Goal: Check status: Check status

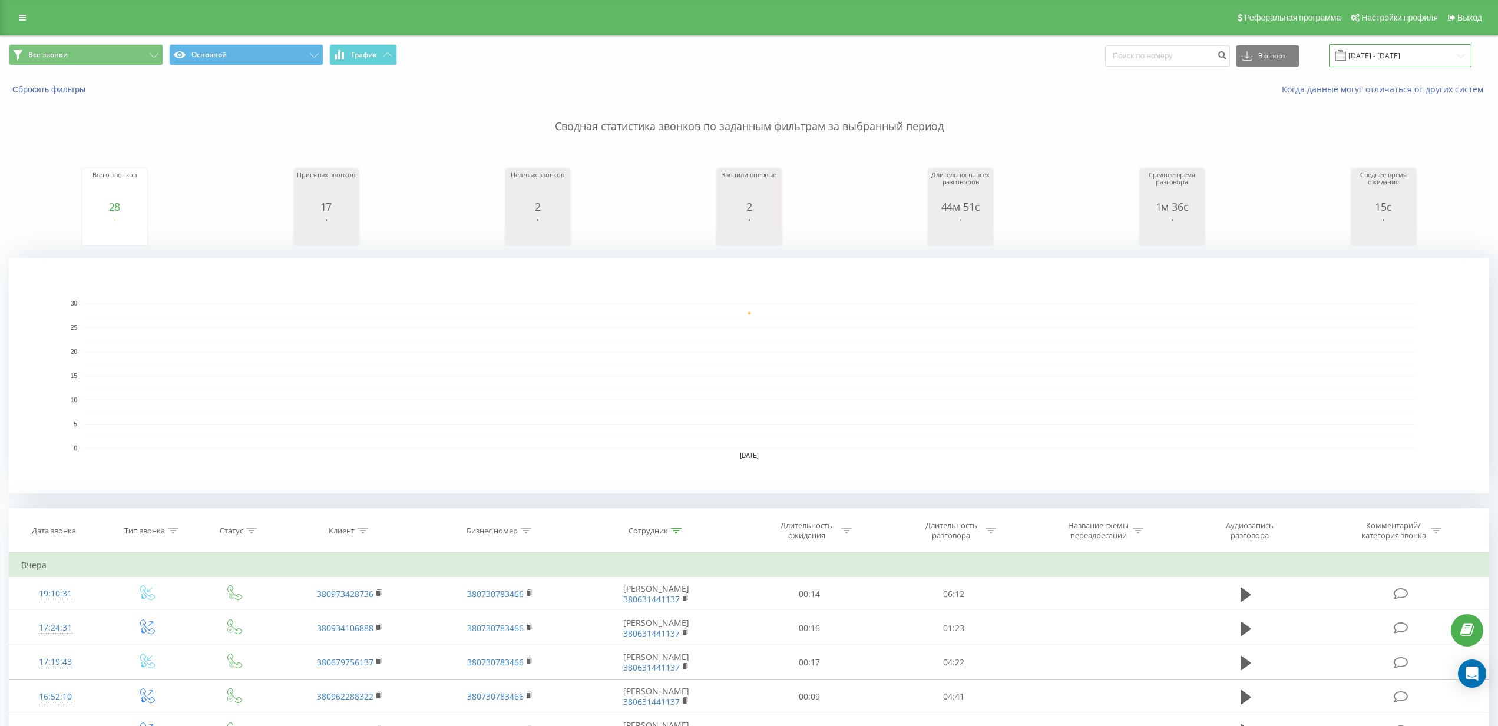
click at [1366, 66] on input "[DATE] - [DATE]" at bounding box center [1400, 55] width 143 height 23
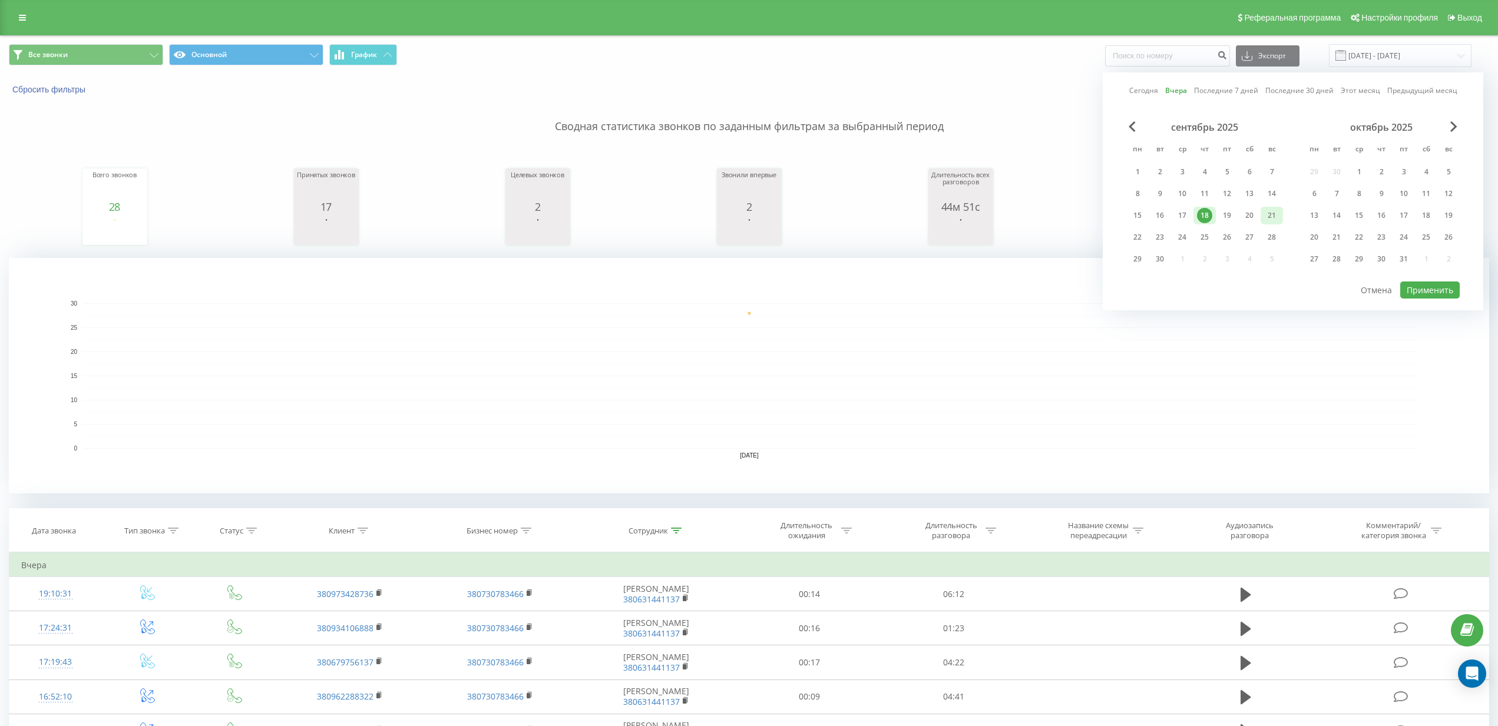
drag, startPoint x: 1234, startPoint y: 216, endPoint x: 1274, endPoint y: 224, distance: 40.8
click at [1234, 216] on div "19" at bounding box center [1226, 215] width 15 height 15
drag, startPoint x: 1415, startPoint y: 288, endPoint x: 1402, endPoint y: 284, distance: 13.0
click at [1415, 288] on button "Применить" at bounding box center [1429, 290] width 59 height 17
type input "[DATE] - [DATE]"
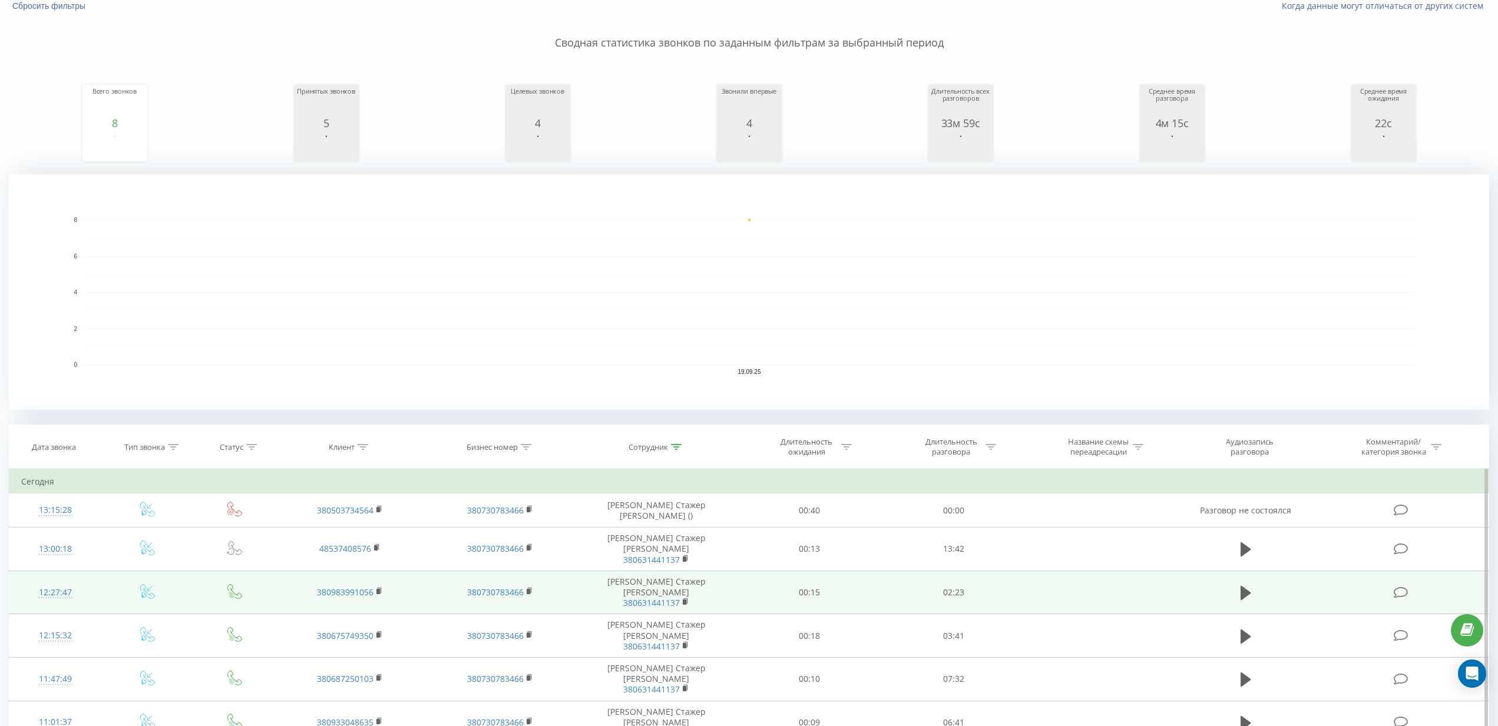
scroll to position [85, 0]
click at [1245, 584] on icon at bounding box center [1245, 592] width 11 height 16
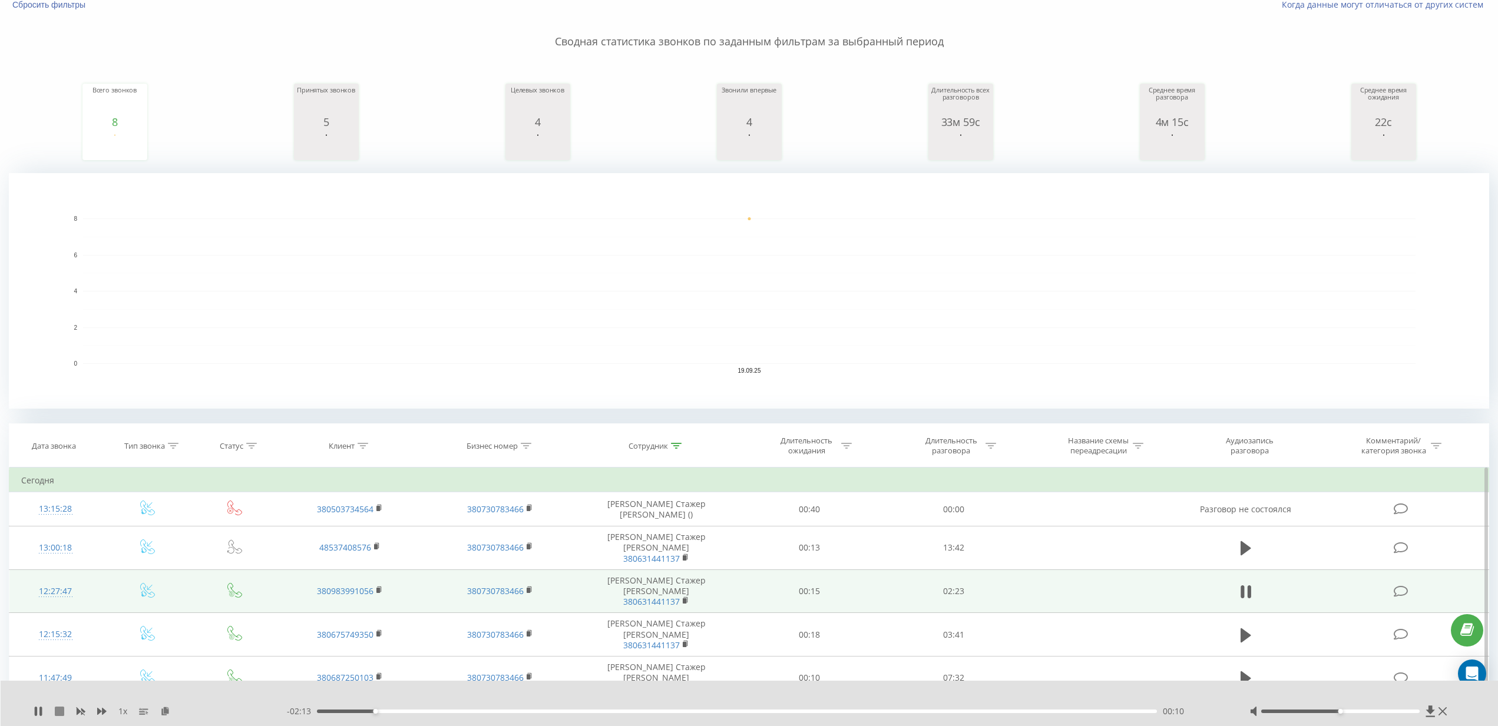
click at [55, 711] on icon at bounding box center [59, 711] width 9 height 9
